Goal: Navigation & Orientation: Find specific page/section

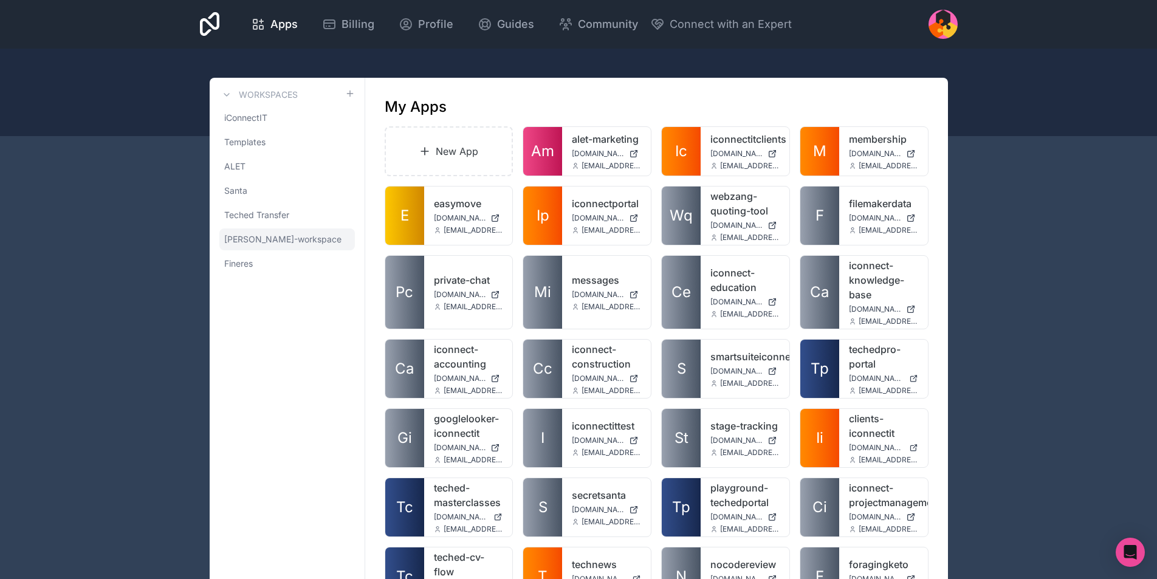
click at [263, 242] on span "[PERSON_NAME]-workspace" at bounding box center [282, 239] width 117 height 12
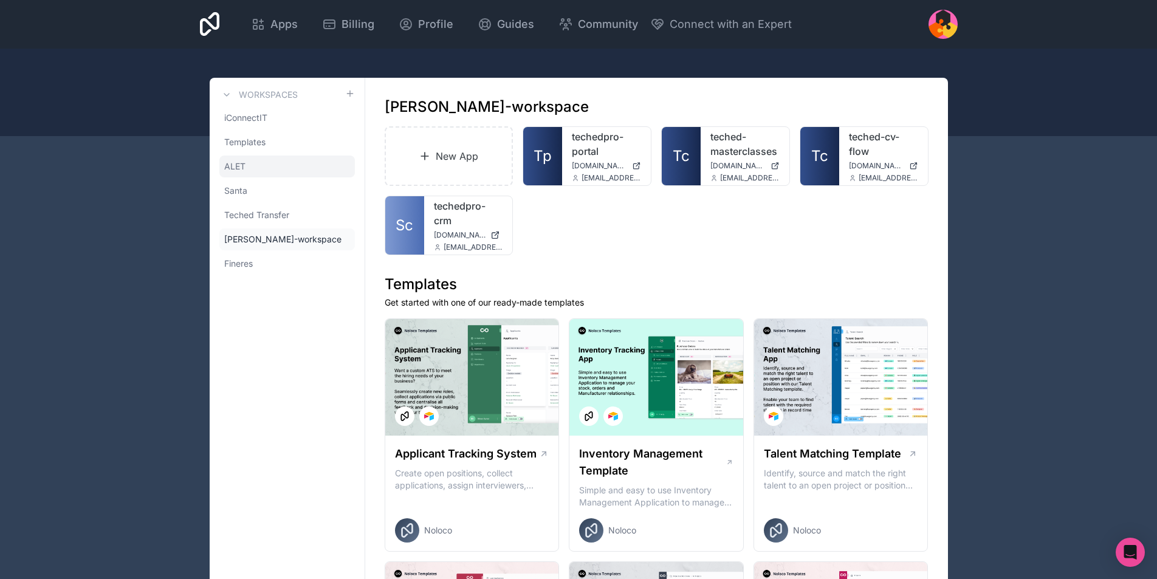
click at [247, 166] on link "ALET" at bounding box center [287, 167] width 136 height 22
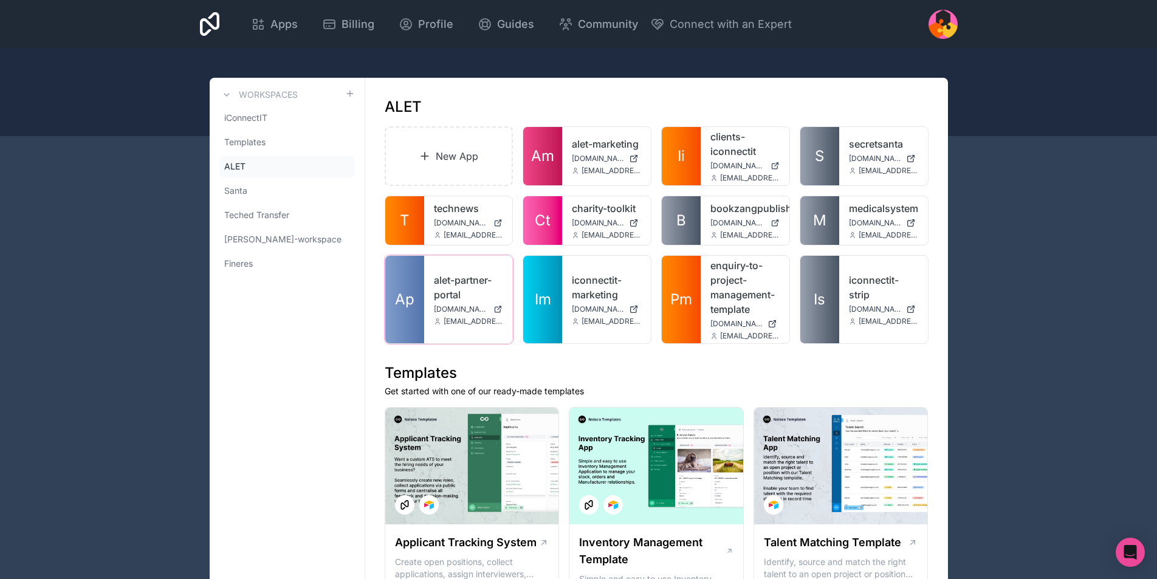
click at [439, 299] on link "alet-partner-portal" at bounding box center [468, 287] width 69 height 29
